Goal: Find contact information: Find contact information

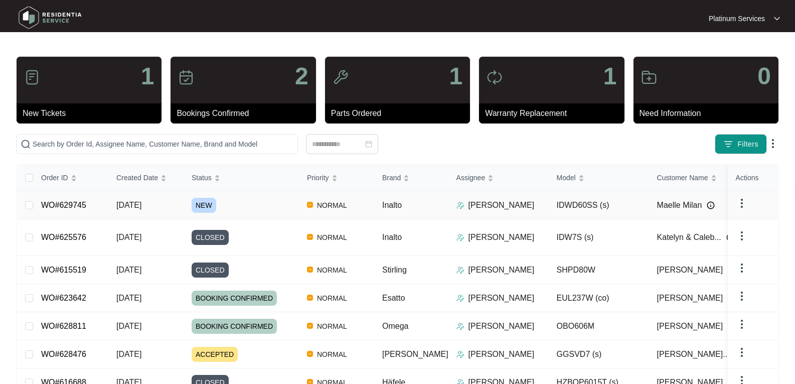
click at [131, 208] on span "[DATE]" at bounding box center [128, 205] width 25 height 9
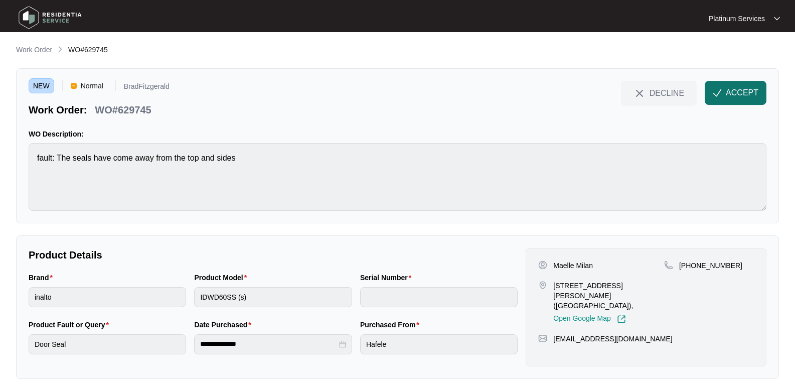
click at [740, 90] on span "ACCEPT" at bounding box center [742, 93] width 33 height 12
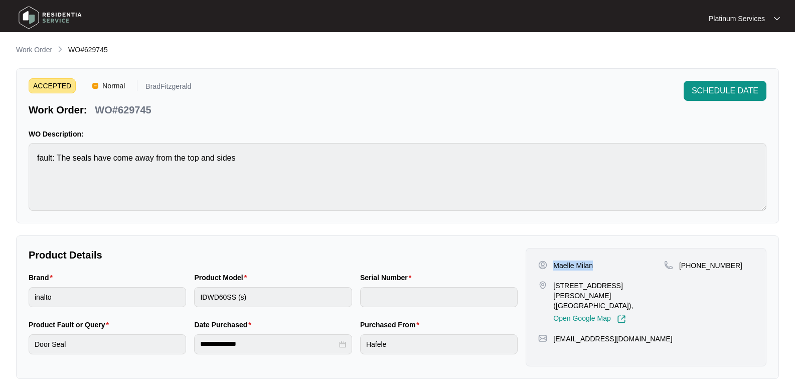
drag, startPoint x: 608, startPoint y: 268, endPoint x: 556, endPoint y: 262, distance: 51.9
click at [556, 262] on div "Maelle Milan" at bounding box center [601, 265] width 126 height 10
copy p "Maelle Milan"
click at [617, 304] on p "[STREET_ADDRESS][PERSON_NAME] ([GEOGRAPHIC_DATA])," at bounding box center [608, 295] width 111 height 30
drag, startPoint x: 658, startPoint y: 296, endPoint x: 553, endPoint y: 286, distance: 105.8
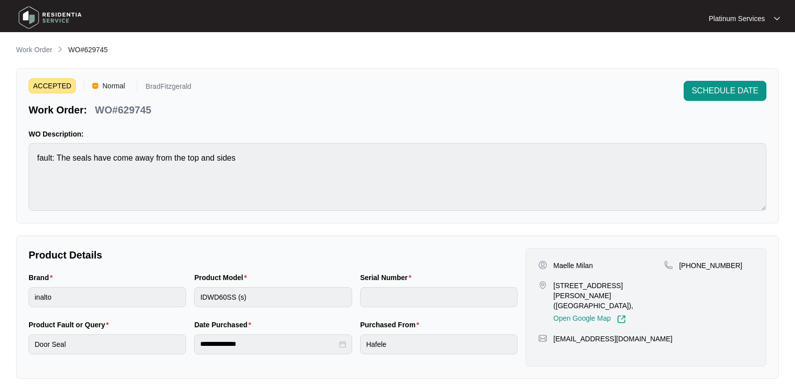
click at [553, 286] on p "[STREET_ADDRESS][PERSON_NAME] ([GEOGRAPHIC_DATA])," at bounding box center [608, 295] width 111 height 30
copy p "[STREET_ADDRESS][PERSON_NAME]"
drag, startPoint x: 664, startPoint y: 339, endPoint x: 554, endPoint y: 343, distance: 109.9
click at [554, 343] on div "[EMAIL_ADDRESS][DOMAIN_NAME]" at bounding box center [646, 339] width 216 height 10
copy p "[EMAIL_ADDRESS][DOMAIN_NAME]"
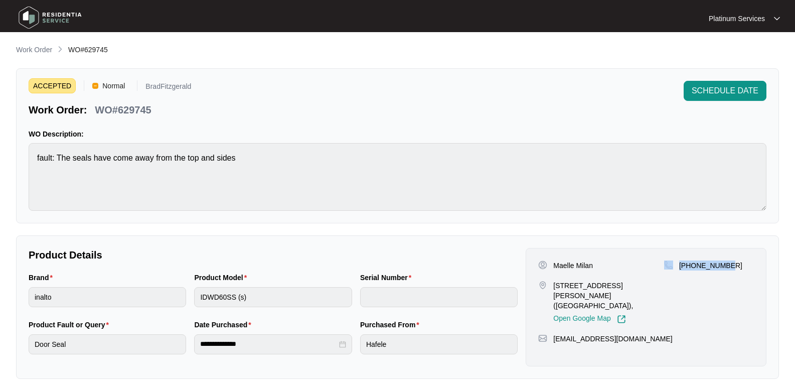
drag, startPoint x: 743, startPoint y: 262, endPoint x: 675, endPoint y: 262, distance: 67.7
click at [675, 262] on div "[PHONE_NUMBER]" at bounding box center [709, 265] width 90 height 10
copy div "[PHONE_NUMBER]"
drag, startPoint x: 617, startPoint y: 305, endPoint x: 553, endPoint y: 304, distance: 64.2
click at [553, 304] on div "[STREET_ADDRESS][PERSON_NAME] ([GEOGRAPHIC_DATA]), Open Google Map" at bounding box center [601, 301] width 126 height 43
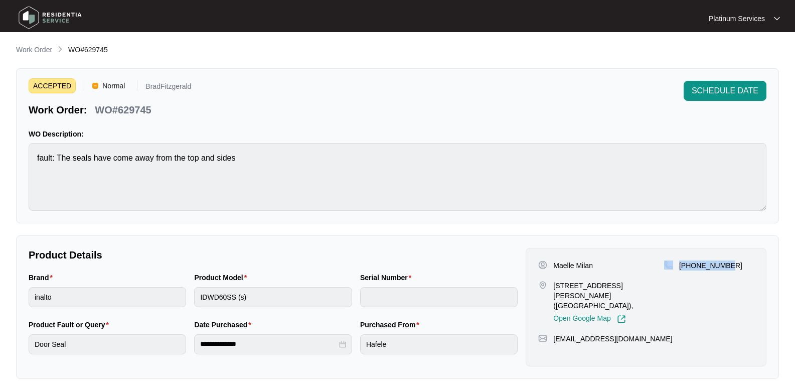
copy p "(FRONT HOUSE),"
click at [136, 292] on div "Brand inalto Product Model IDWD60SS (s) Serial Number" at bounding box center [273, 295] width 497 height 47
click at [16, 297] on main "**********" at bounding box center [397, 332] width 795 height 665
click at [134, 111] on p "WO#629745" at bounding box center [123, 110] width 56 height 14
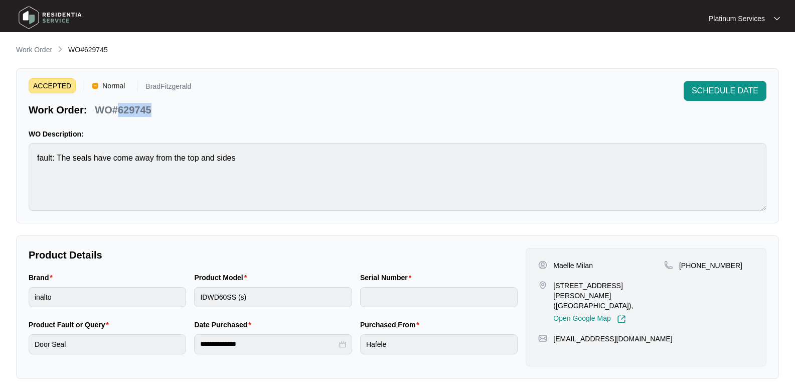
copy p "629745"
click at [58, 17] on img at bounding box center [50, 18] width 70 height 30
